Goal: Navigation & Orientation: Go to known website

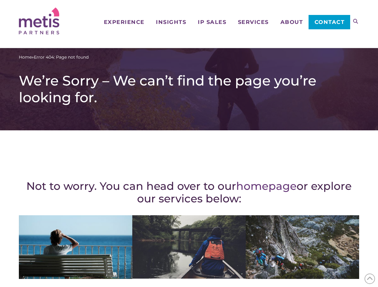
click at [189, 144] on div "Not to worry. You can head over to our homepage or explore our services below: …" at bounding box center [189, 262] width 340 height 239
click at [356, 21] on icon at bounding box center [355, 21] width 5 height 5
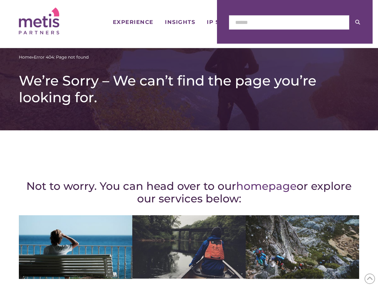
click at [370, 279] on icon at bounding box center [370, 279] width 7 height 9
